Goal: Task Accomplishment & Management: Use online tool/utility

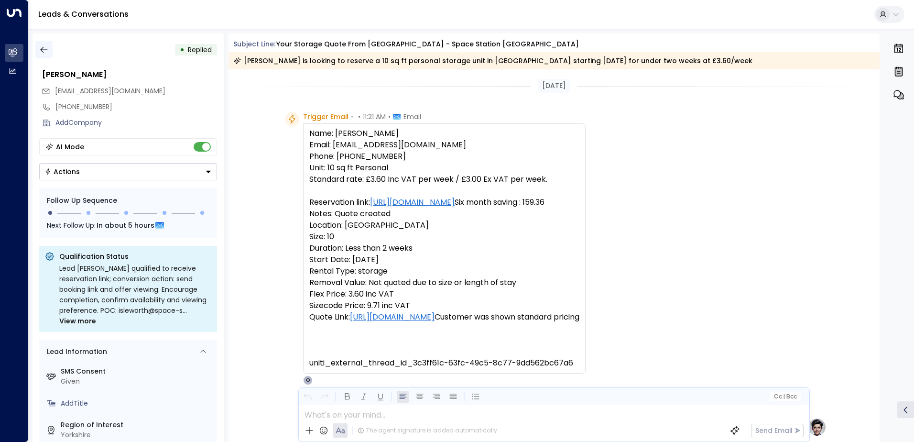
scroll to position [299, 0]
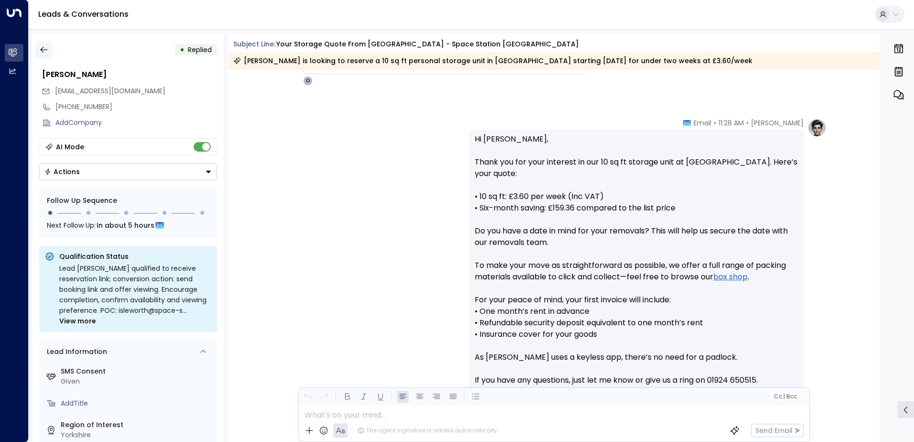
click at [45, 49] on icon "button" at bounding box center [44, 50] width 10 height 10
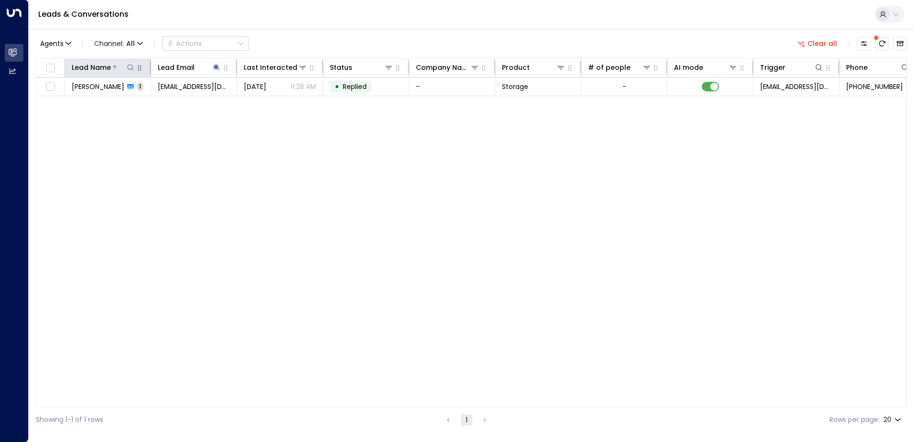
click at [128, 67] on icon at bounding box center [130, 67] width 6 height 6
type input "**********"
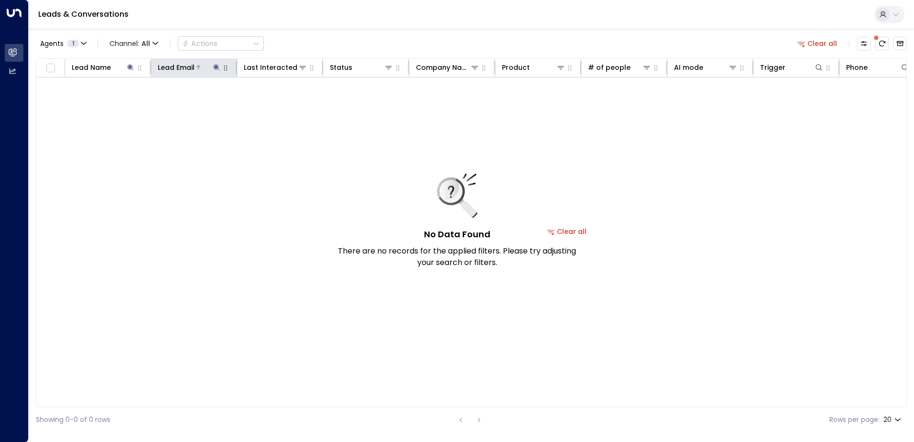
click at [216, 70] on icon at bounding box center [217, 68] width 8 height 8
click at [277, 103] on icon "button" at bounding box center [277, 102] width 8 height 8
click at [127, 67] on button at bounding box center [131, 68] width 10 height 10
click at [190, 102] on icon "button" at bounding box center [190, 102] width 8 height 8
click at [218, 67] on icon at bounding box center [217, 68] width 8 height 8
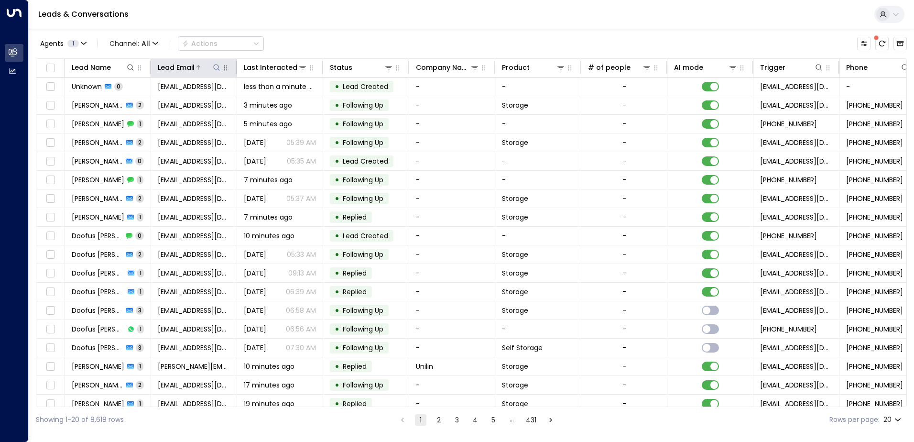
click at [217, 68] on icon at bounding box center [217, 68] width 8 height 8
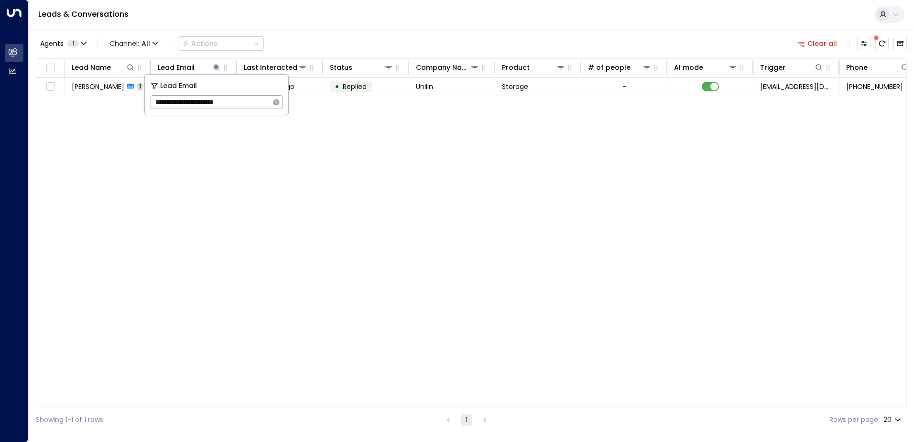
type input "**********"
click at [231, 188] on div "Lead Name Lead Email Last Interacted Status Company Name Product # of people AI…" at bounding box center [471, 232] width 871 height 349
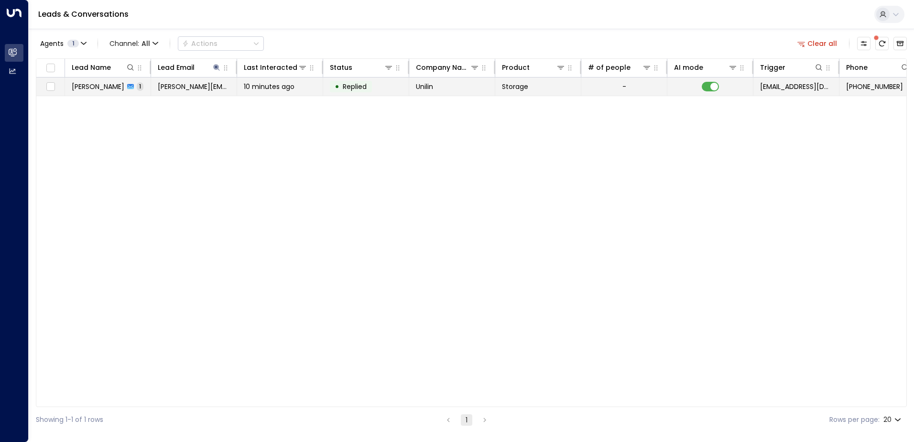
click at [281, 90] on span "10 minutes ago" at bounding box center [269, 87] width 51 height 10
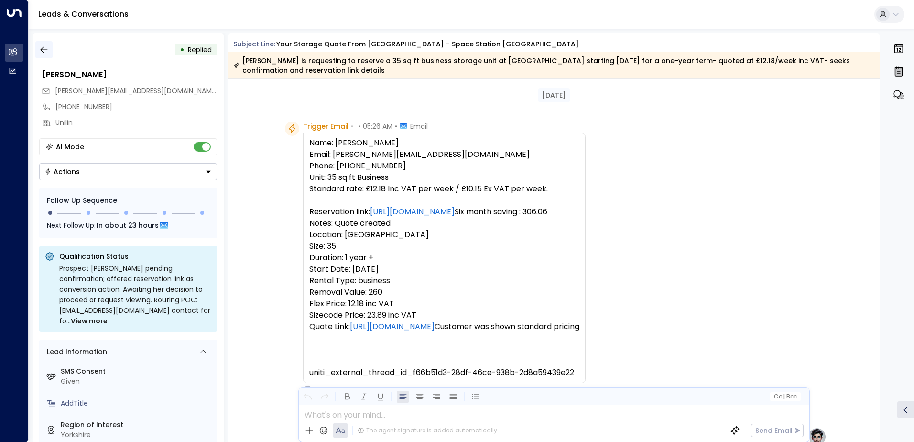
click at [40, 50] on icon "button" at bounding box center [43, 50] width 7 height 6
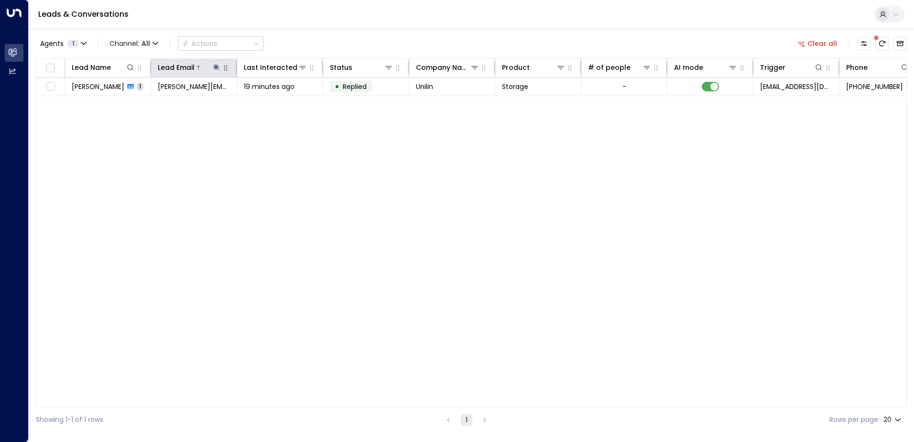
click at [214, 68] on icon at bounding box center [217, 68] width 8 height 8
click at [275, 101] on icon "button" at bounding box center [276, 102] width 6 height 6
click at [131, 67] on icon at bounding box center [131, 68] width 8 height 8
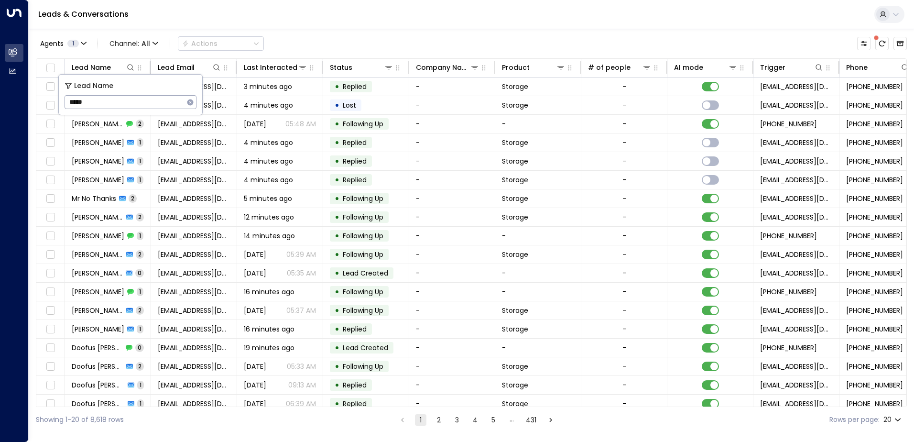
type input "*****"
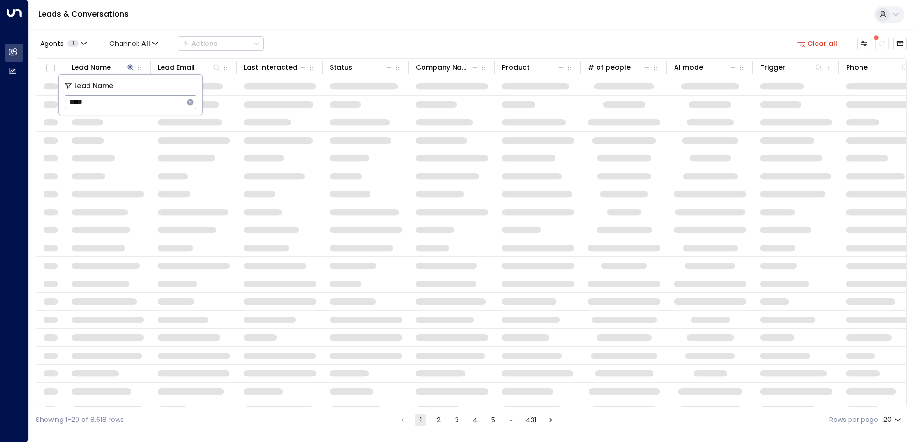
click at [389, 27] on div "Leads & Conversations" at bounding box center [471, 14] width 885 height 29
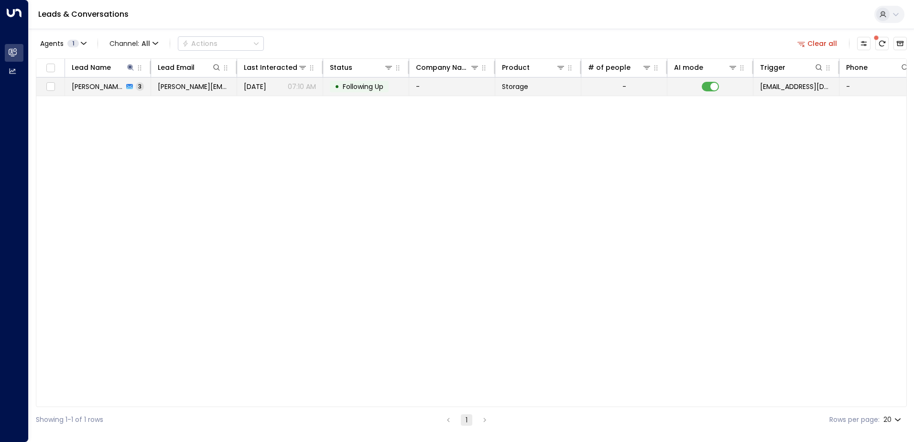
click at [213, 93] on td "[PERSON_NAME][EMAIL_ADDRESS][DOMAIN_NAME]" at bounding box center [194, 86] width 86 height 18
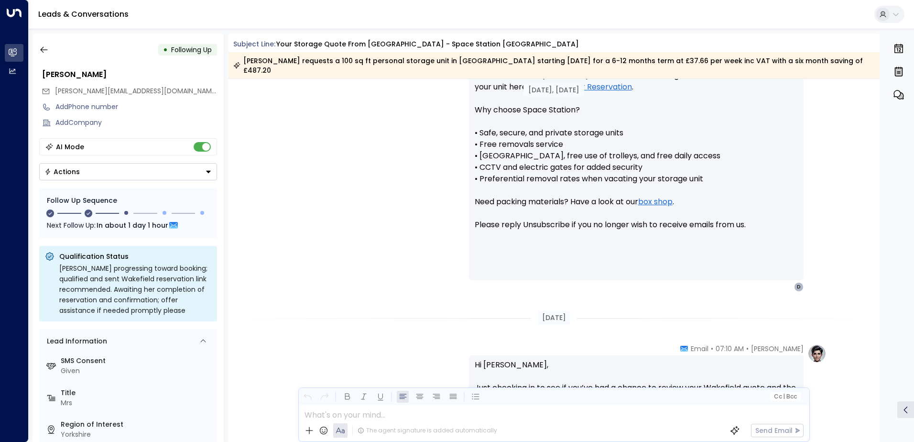
scroll to position [898, 0]
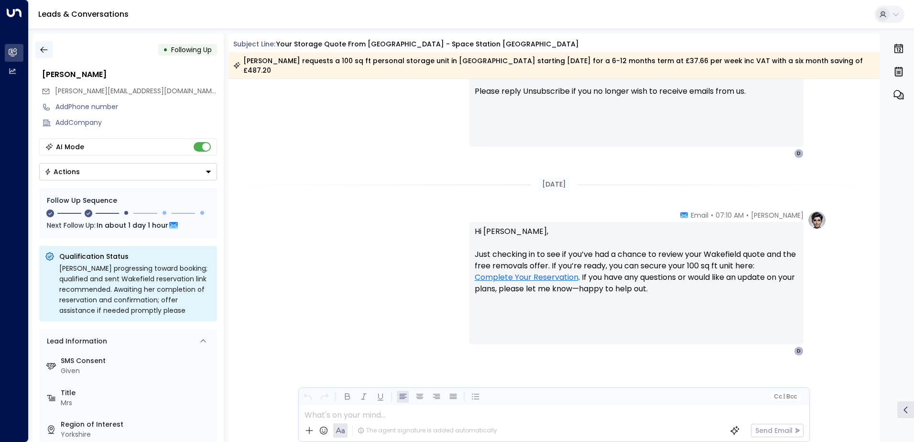
click at [45, 54] on icon "button" at bounding box center [44, 50] width 10 height 10
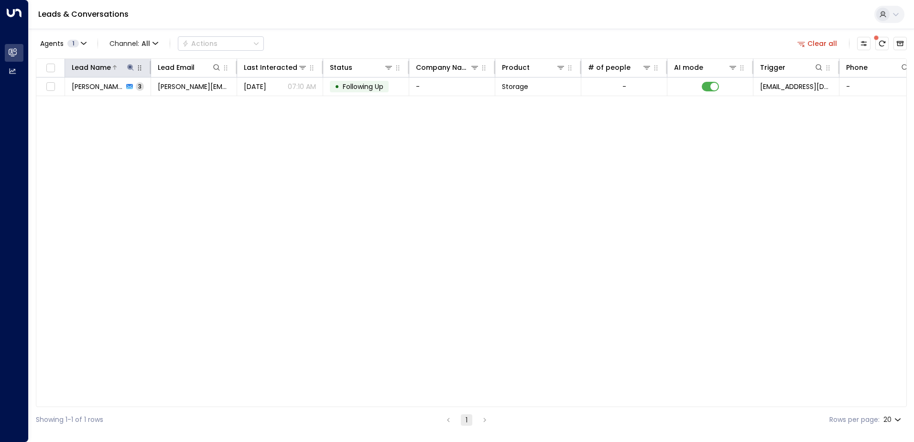
click at [133, 69] on icon at bounding box center [131, 68] width 8 height 8
click at [190, 103] on icon "button" at bounding box center [190, 102] width 6 height 6
click at [218, 71] on button at bounding box center [217, 68] width 10 height 10
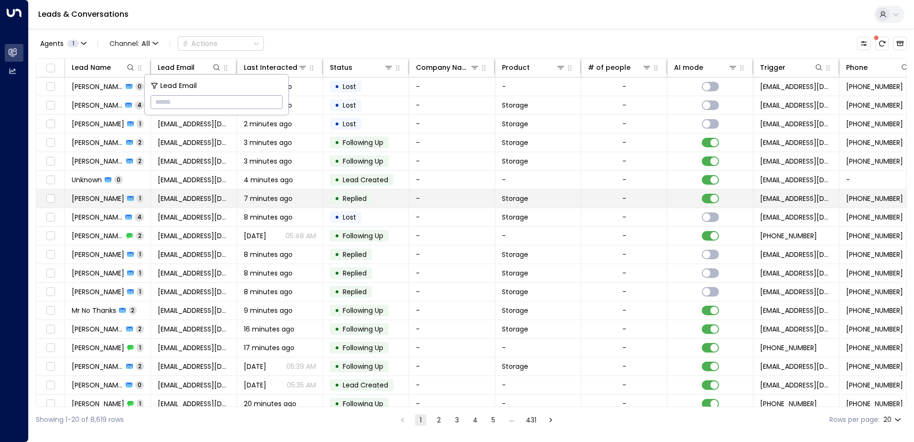
type input "**********"
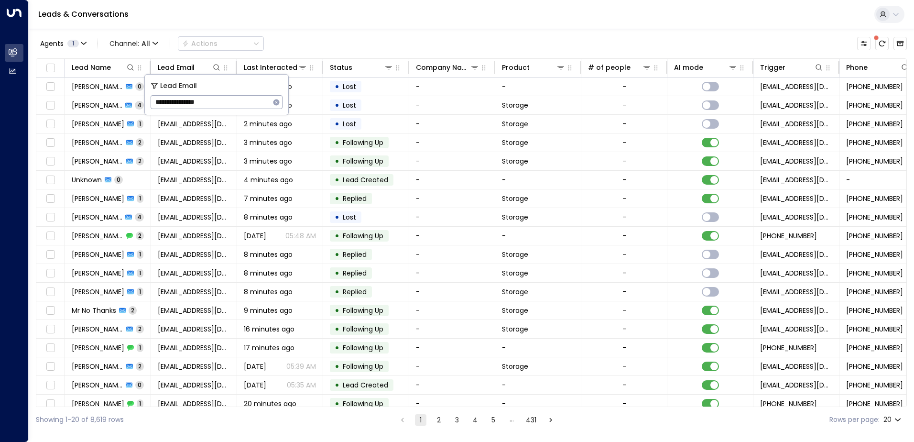
click at [422, 26] on div "Leads & Conversations" at bounding box center [471, 14] width 885 height 29
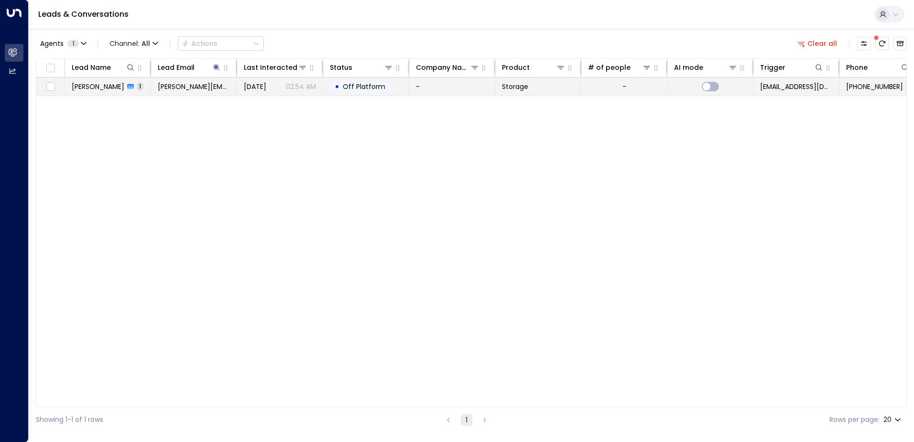
click at [173, 91] on span "[PERSON_NAME][EMAIL_ADDRESS][PERSON_NAME][DOMAIN_NAME]" at bounding box center [194, 87] width 72 height 10
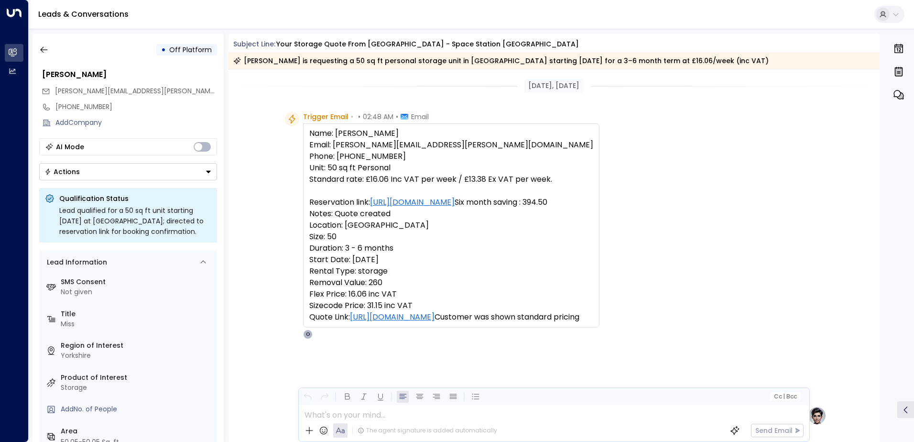
click at [401, 231] on pre "Name: [PERSON_NAME] Email: [PERSON_NAME][EMAIL_ADDRESS][PERSON_NAME][DOMAIN_NAM…" at bounding box center [451, 225] width 284 height 195
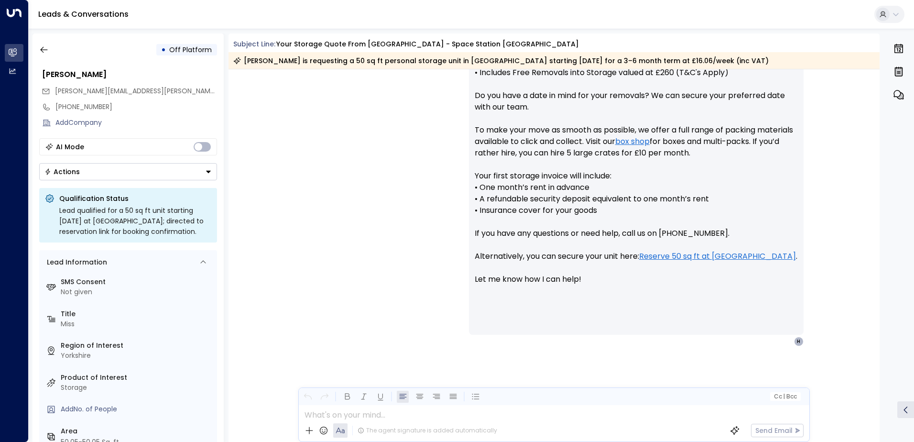
scroll to position [52, 0]
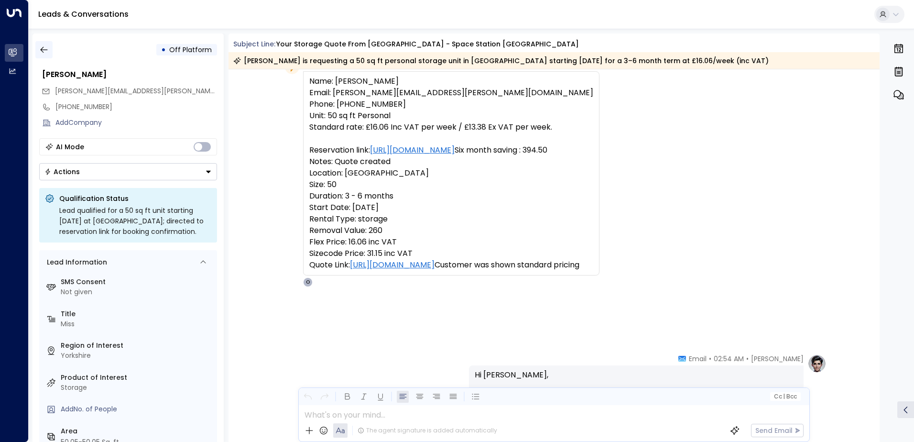
click at [46, 47] on icon "button" at bounding box center [44, 50] width 10 height 10
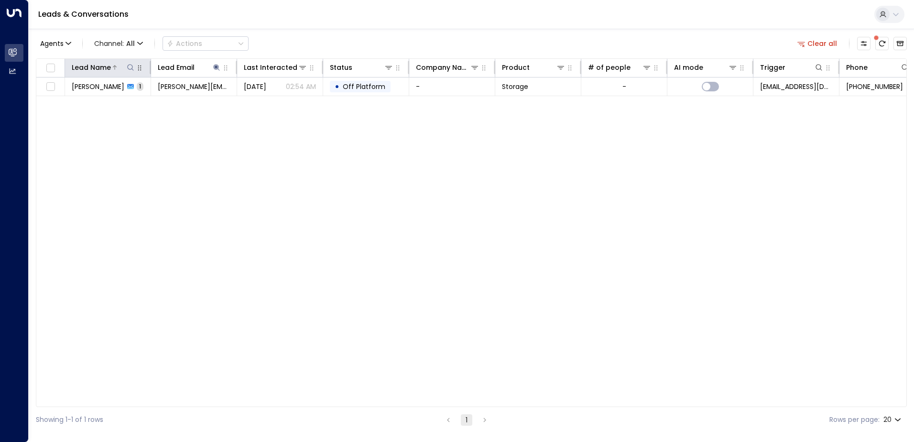
click at [129, 66] on icon at bounding box center [131, 68] width 8 height 8
type input "**********"
click at [299, 210] on div "Lead Name Lead Email Last Interacted Status Company Name Product # of people AI…" at bounding box center [471, 232] width 871 height 349
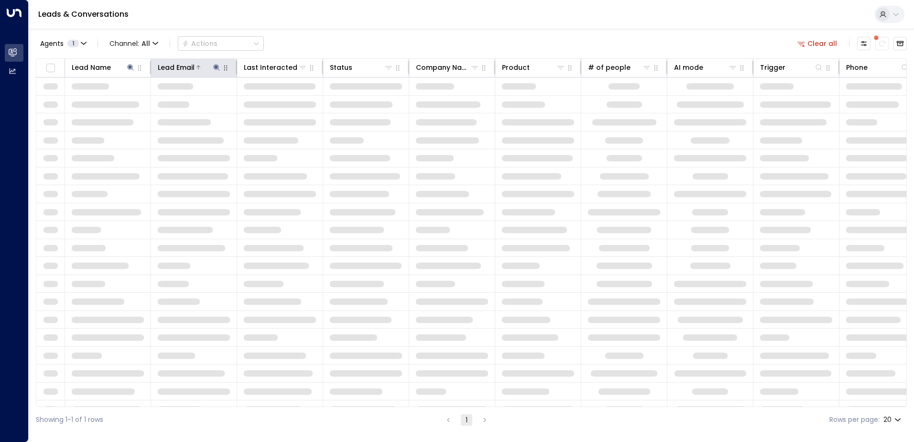
click at [213, 65] on icon at bounding box center [217, 68] width 8 height 8
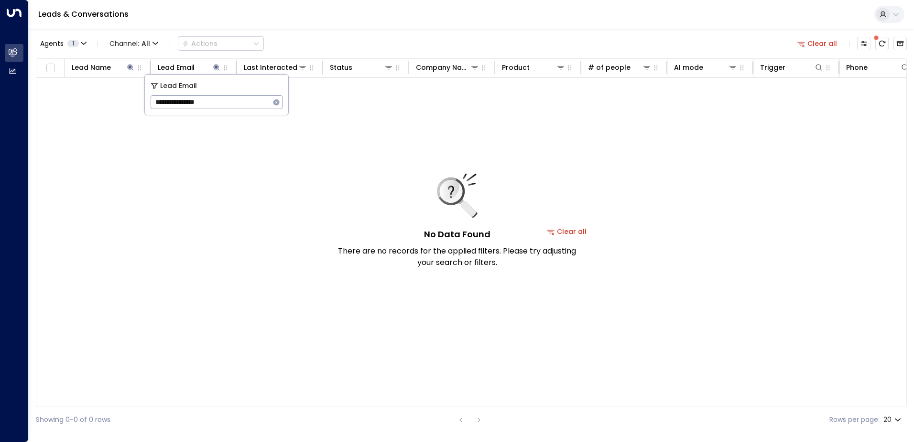
click at [280, 102] on button "button" at bounding box center [276, 102] width 12 height 12
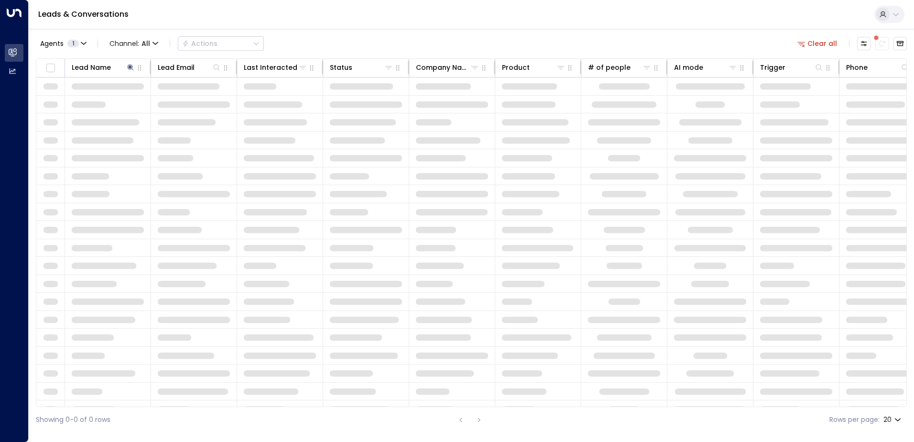
click at [173, 19] on div "Leads & Conversations" at bounding box center [471, 14] width 885 height 29
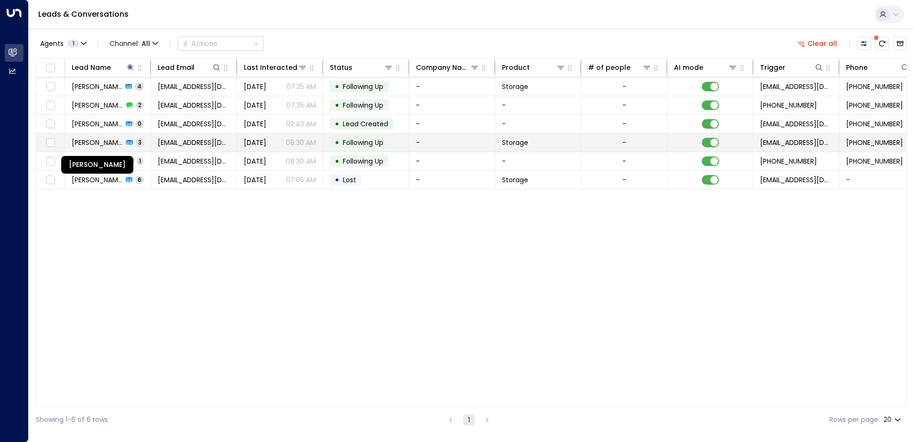
click at [106, 144] on span "[PERSON_NAME]" at bounding box center [98, 143] width 52 height 10
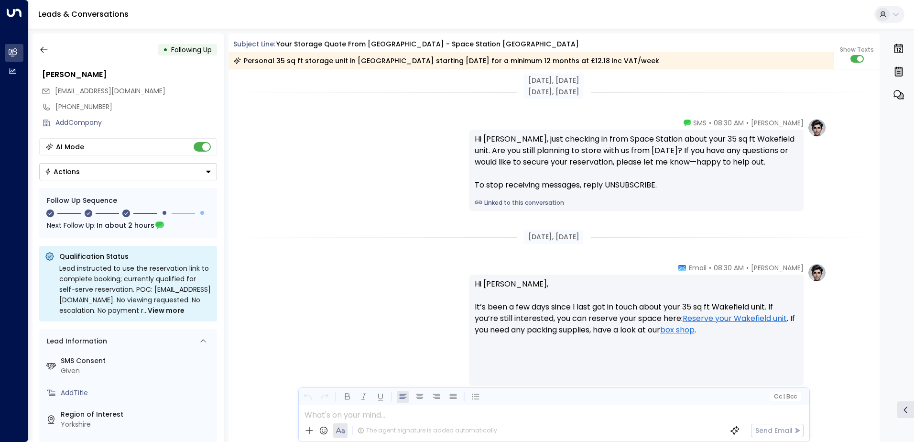
scroll to position [1078, 0]
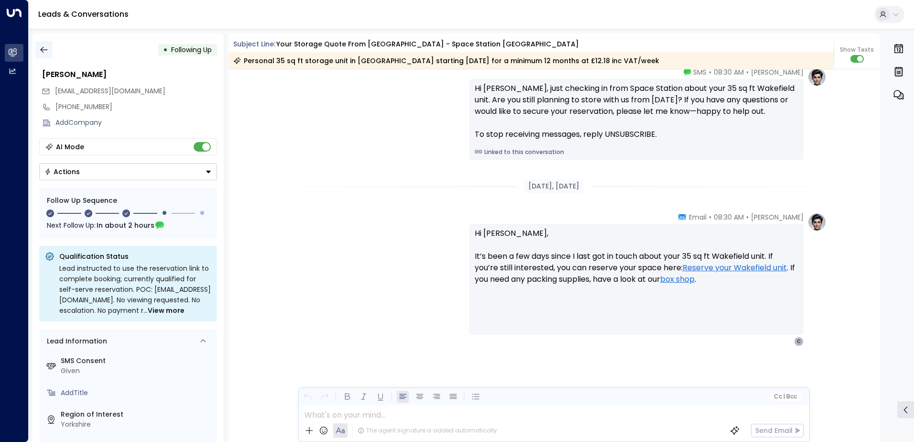
click at [42, 50] on icon "button" at bounding box center [44, 50] width 10 height 10
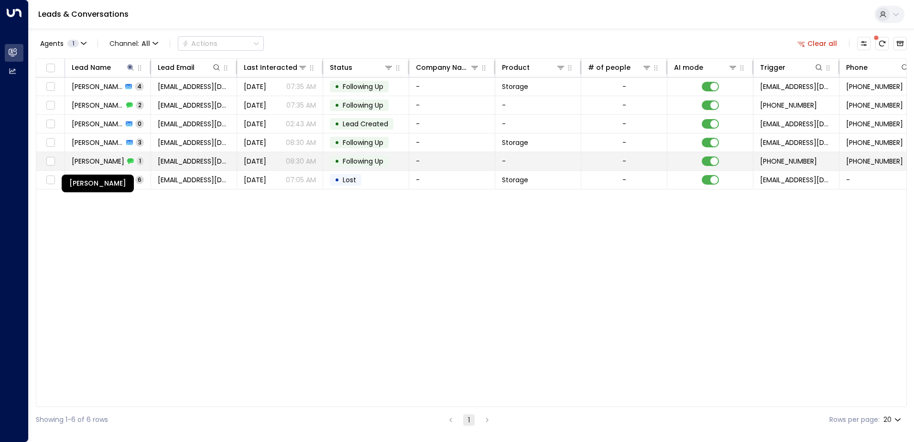
click at [106, 165] on span "[PERSON_NAME]" at bounding box center [98, 161] width 53 height 10
